Goal: Task Accomplishment & Management: Manage account settings

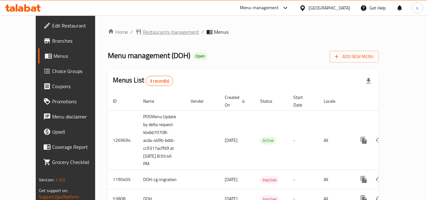
click at [147, 32] on span "Restaurants management" at bounding box center [171, 32] width 56 height 8
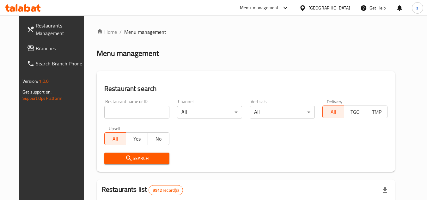
click at [135, 111] on input "search" at bounding box center [136, 112] width 65 height 13
paste input "26640"
type input "26640"
click at [126, 158] on icon "submit" at bounding box center [128, 158] width 5 height 5
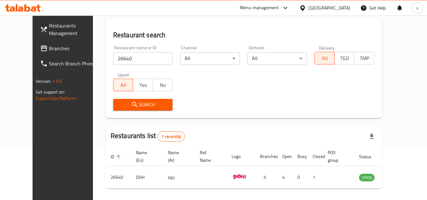
scroll to position [77, 0]
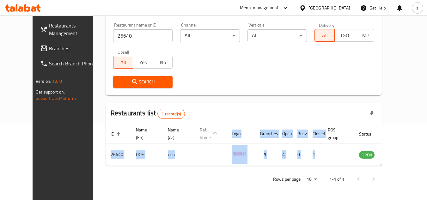
drag, startPoint x: 334, startPoint y: 158, endPoint x: 206, endPoint y: 138, distance: 128.7
click at [206, 138] on table "ID sorted ascending Name (En) Name (Ar) Ref. Name Logo Branches Open Busy Close…" at bounding box center [258, 145] width 304 height 42
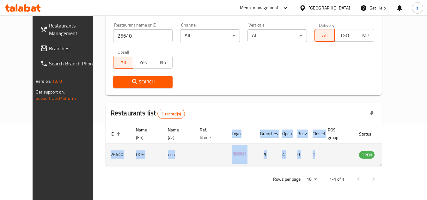
click at [204, 146] on td "enhanced table" at bounding box center [211, 155] width 32 height 22
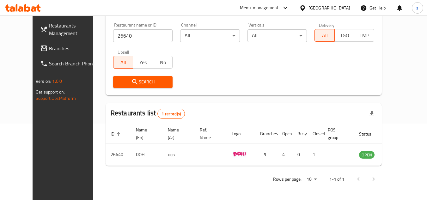
click at [309, 9] on div at bounding box center [303, 7] width 9 height 7
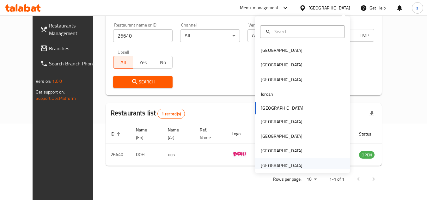
click at [276, 166] on div "[GEOGRAPHIC_DATA]" at bounding box center [282, 165] width 42 height 7
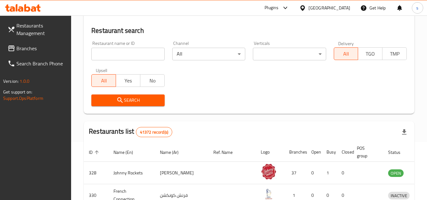
scroll to position [77, 0]
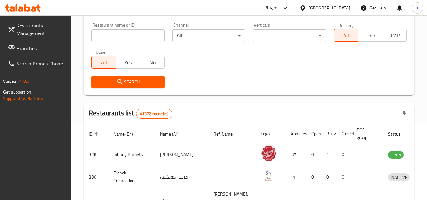
click at [30, 51] on span "Branches" at bounding box center [41, 49] width 50 height 8
